Goal: Transaction & Acquisition: Purchase product/service

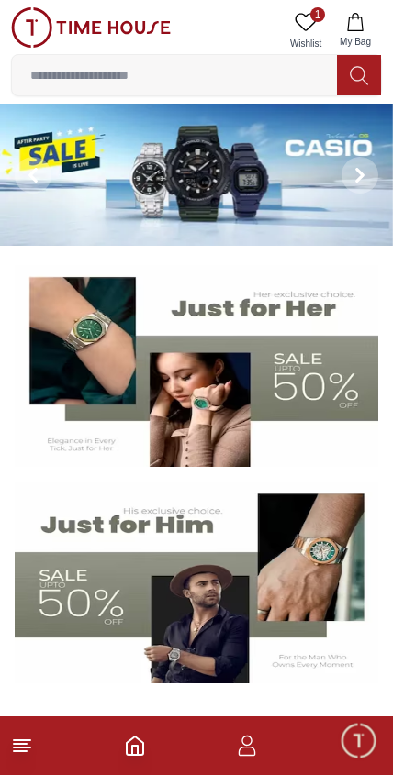
click at [302, 21] on icon at bounding box center [305, 22] width 22 height 22
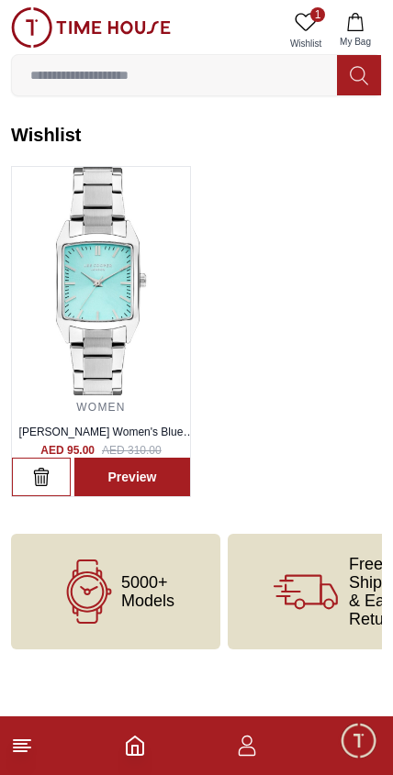
click at [28, 751] on icon at bounding box center [22, 746] width 22 height 22
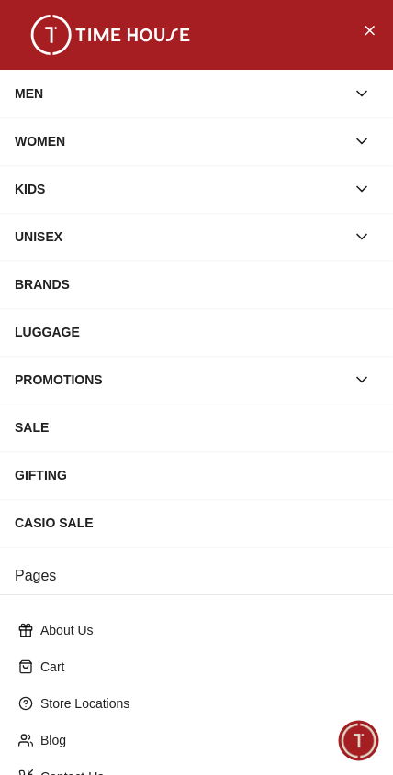
click at [35, 143] on div "WOMEN" at bounding box center [180, 141] width 330 height 33
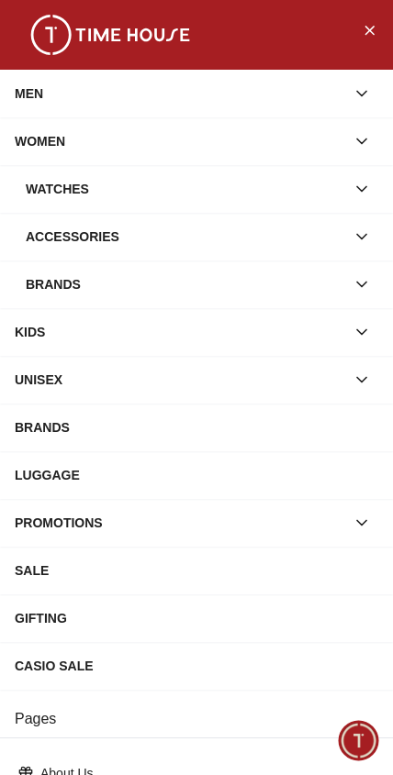
click at [33, 192] on div "Watches" at bounding box center [185, 188] width 319 height 33
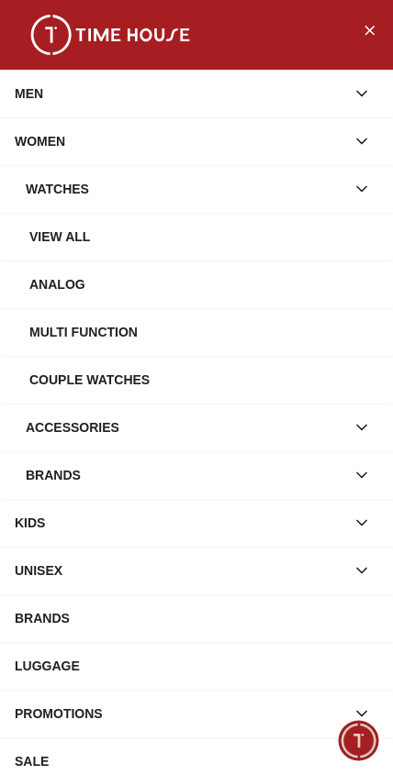
click at [42, 239] on div "View all" at bounding box center [203, 236] width 349 height 33
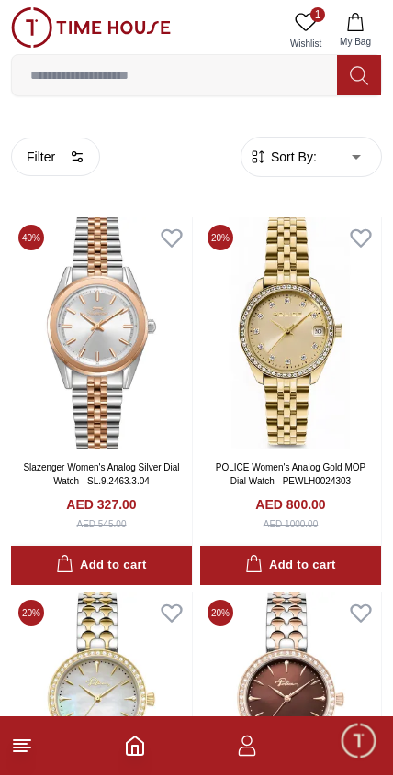
click at [246, 754] on icon "button" at bounding box center [247, 746] width 22 height 22
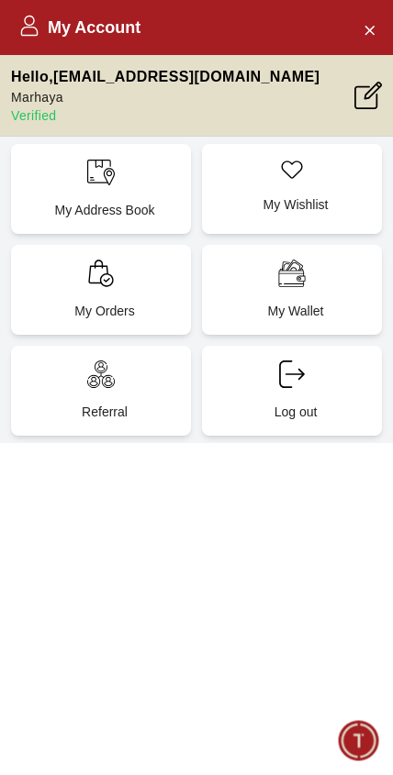
click at [365, 25] on icon "Close Account" at bounding box center [368, 29] width 15 height 23
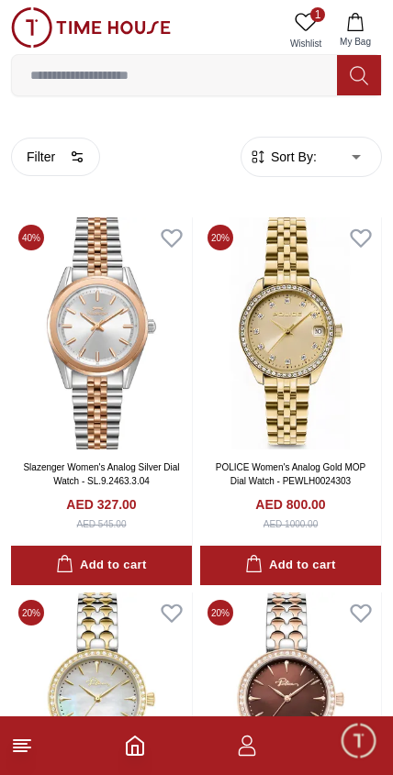
click at [20, 753] on icon at bounding box center [22, 746] width 22 height 22
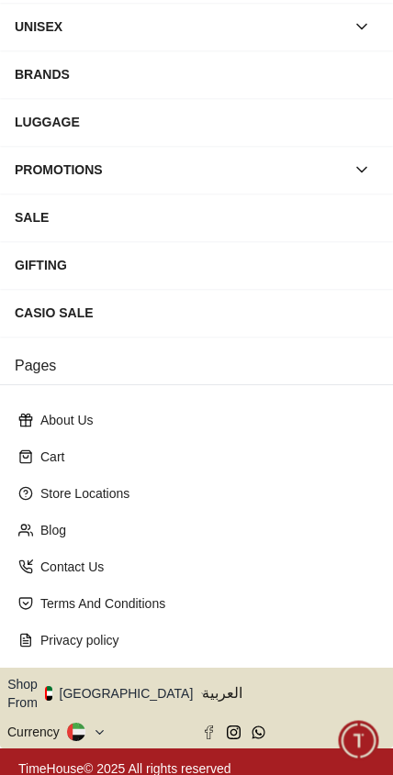
scroll to position [209, 0]
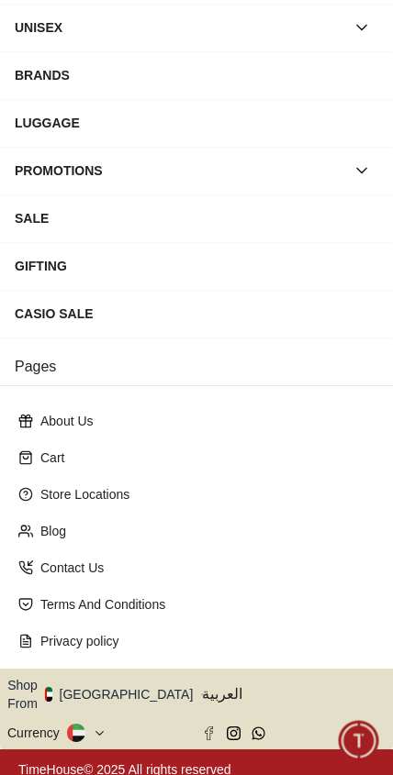
click at [125, 685] on button "Shop From [GEOGRAPHIC_DATA]" at bounding box center [106, 694] width 199 height 37
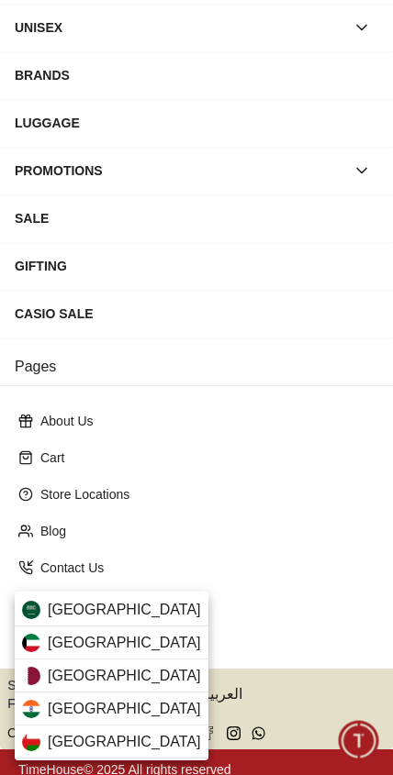
click at [150, 615] on div "[GEOGRAPHIC_DATA]" at bounding box center [112, 609] width 194 height 33
